Goal: Information Seeking & Learning: Learn about a topic

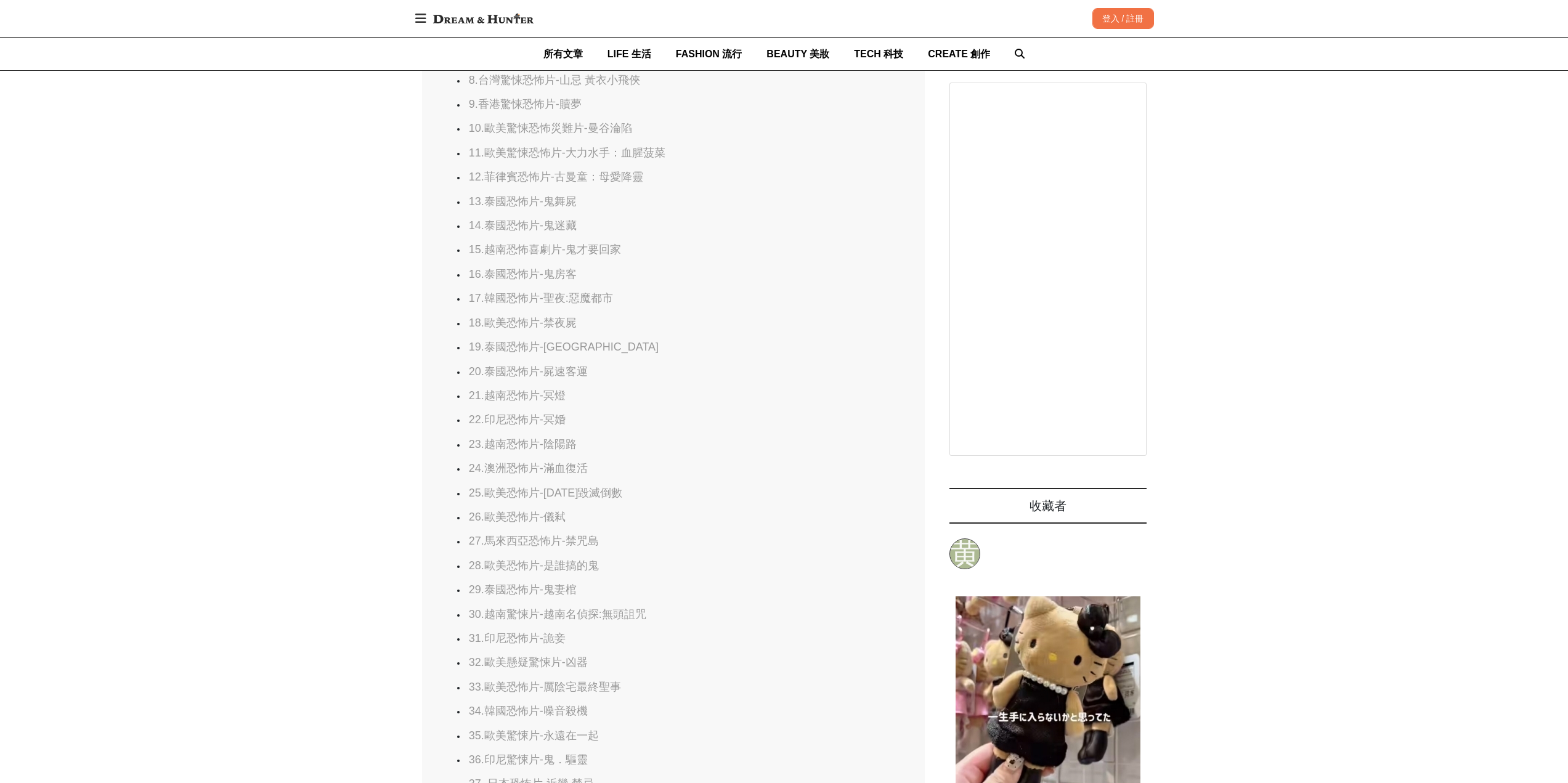
scroll to position [0, 1508]
click at [502, 402] on link "21.越南恐怖片-冥燈" at bounding box center [517, 395] width 97 height 12
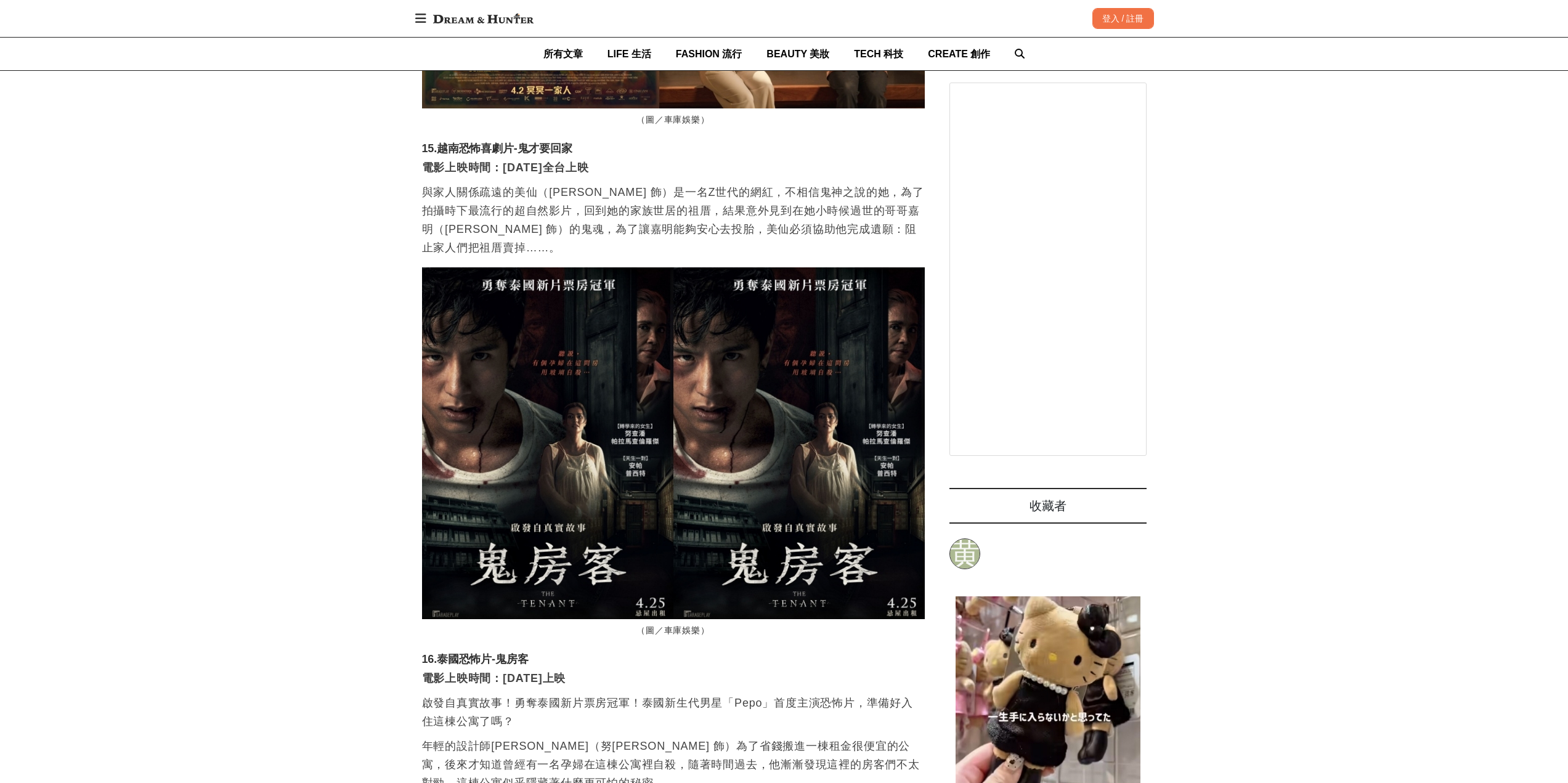
scroll to position [0, 2011]
drag, startPoint x: 528, startPoint y: 479, endPoint x: 513, endPoint y: 488, distance: 17.5
click at [527, 653] on h3 "16.泰國恐怖片-鬼房客" at bounding box center [674, 660] width 503 height 14
drag, startPoint x: 530, startPoint y: 485, endPoint x: 501, endPoint y: 486, distance: 29.0
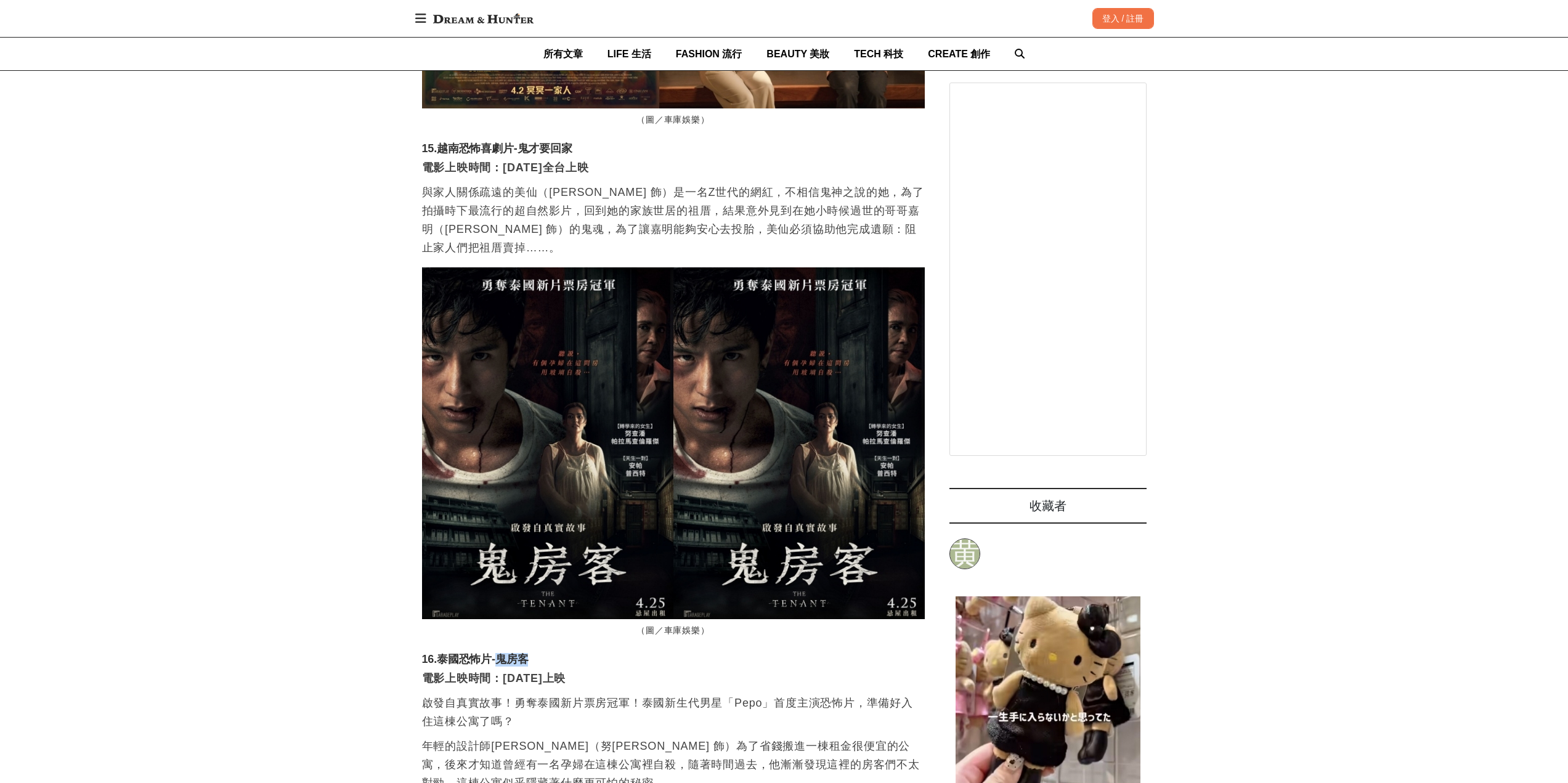
click at [501, 653] on h3 "16.泰國恐怖片-鬼房客" at bounding box center [674, 660] width 503 height 14
copy h3 "鬼房客"
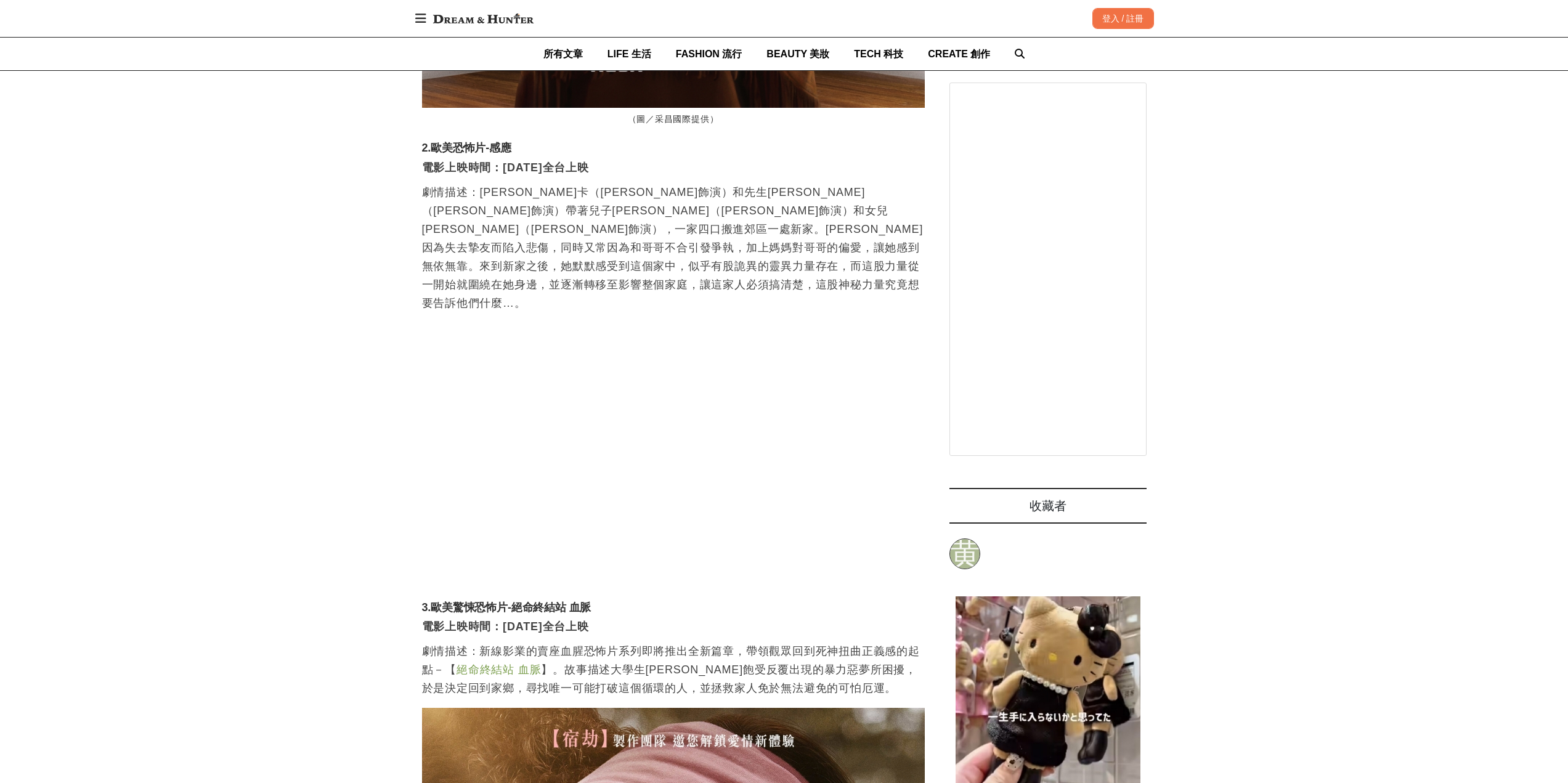
scroll to position [0, 492]
